Goal: Task Accomplishment & Management: Manage account settings

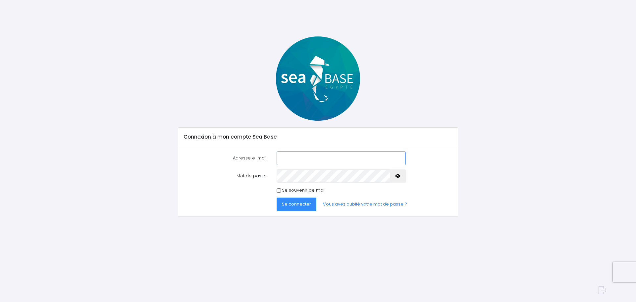
type input "[EMAIL_ADDRESS][DOMAIN_NAME]"
click at [309, 204] on span "Se connecter" at bounding box center [296, 204] width 29 height 6
